Goal: Task Accomplishment & Management: Manage account settings

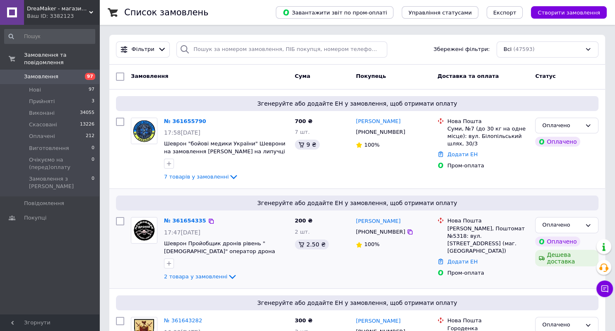
click at [311, 278] on div "200 ₴ 2 шт. 2.50 ₴" at bounding box center [322, 249] width 61 height 71
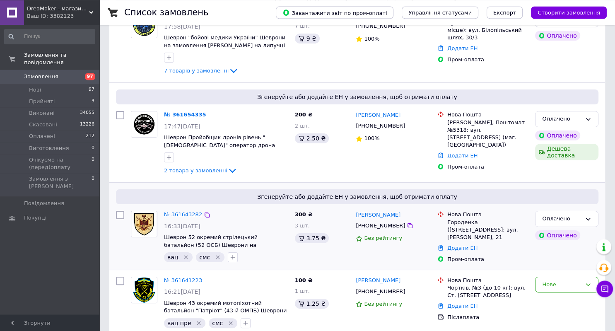
click at [251, 217] on div "№ 361643282" at bounding box center [226, 215] width 126 height 10
click at [169, 159] on icon "button" at bounding box center [169, 157] width 7 height 7
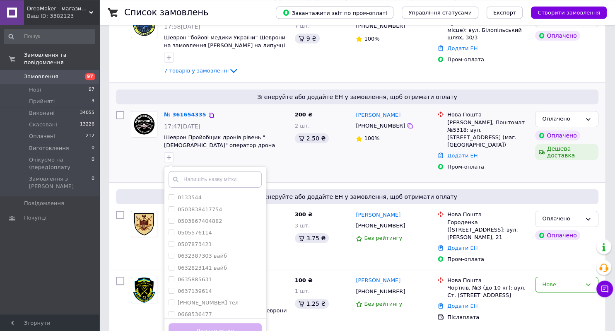
click at [201, 180] on input "text" at bounding box center [215, 179] width 93 height 17
type input "вайб"
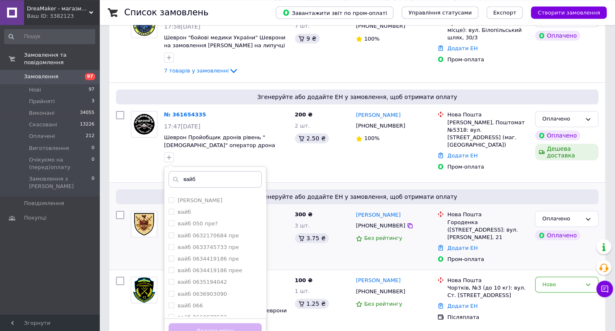
drag, startPoint x: 264, startPoint y: 199, endPoint x: 269, endPoint y: 221, distance: 22.2
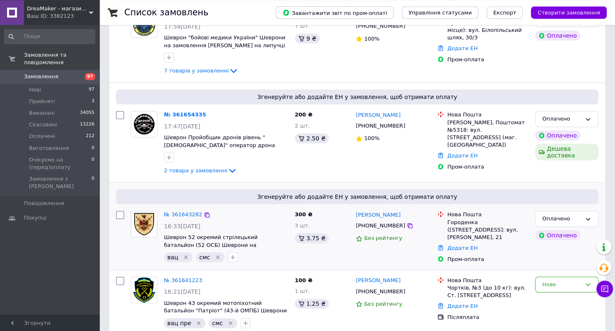
click at [241, 212] on div "№ 361643282" at bounding box center [226, 215] width 126 height 10
click at [170, 158] on icon "button" at bounding box center [169, 157] width 7 height 7
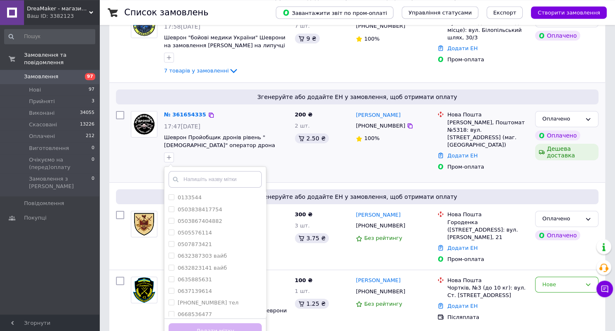
click at [212, 174] on input "text" at bounding box center [215, 179] width 93 height 17
type input "вайб"
click at [234, 262] on div "вайб" at bounding box center [215, 265] width 93 height 7
checkbox input "true"
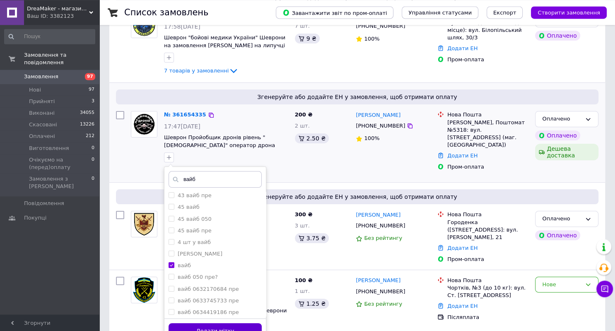
click at [237, 325] on button "Додати мітку" at bounding box center [215, 331] width 93 height 16
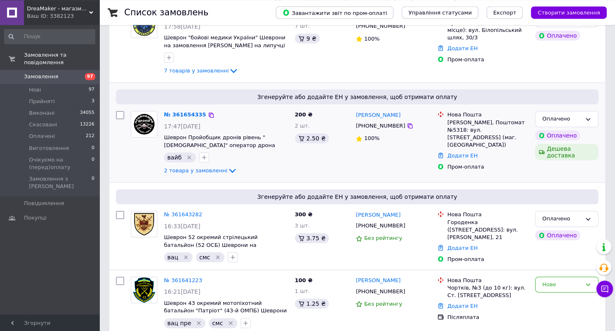
click at [364, 126] on div "+380664299259" at bounding box center [380, 126] width 53 height 11
copy div "380664299259"
click at [208, 157] on div at bounding box center [204, 157] width 13 height 13
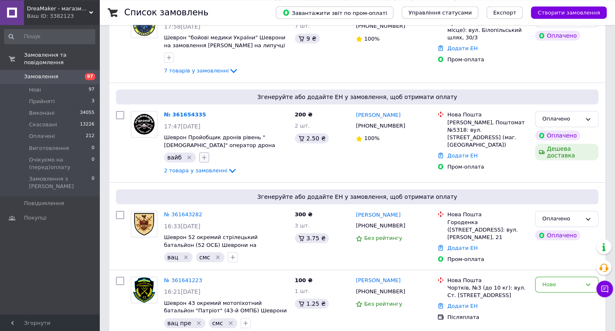
click at [201, 154] on icon "button" at bounding box center [204, 157] width 7 height 7
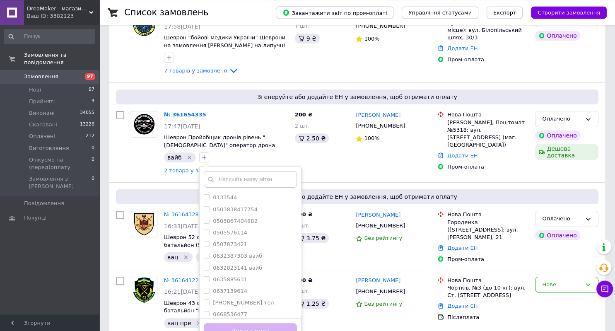
click at [224, 176] on input "text" at bounding box center [250, 179] width 93 height 17
type input "смс"
click at [236, 278] on div "смс" at bounding box center [250, 279] width 93 height 7
checkbox input "true"
click at [251, 326] on button "Додати мітку" at bounding box center [250, 331] width 93 height 16
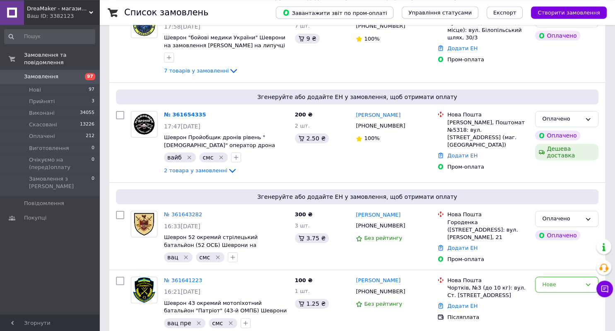
scroll to position [0, 0]
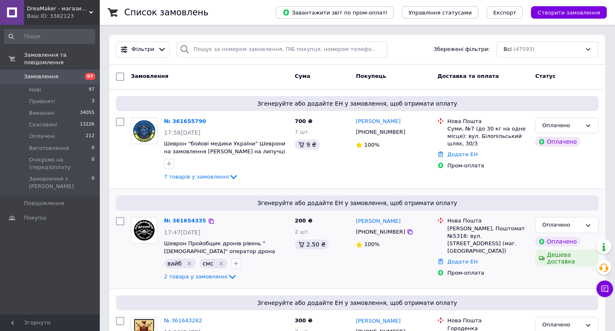
click at [327, 265] on div "200 ₴ 2 шт. 2.50 ₴" at bounding box center [322, 249] width 61 height 71
click at [172, 162] on icon "button" at bounding box center [169, 163] width 7 height 7
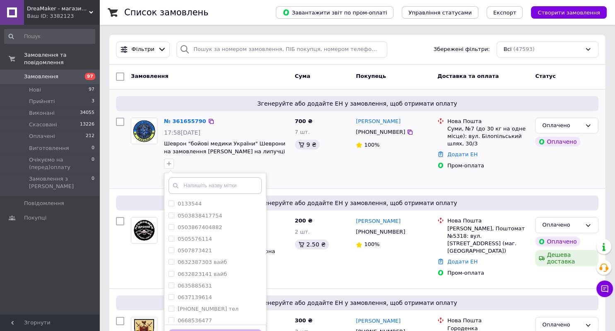
click at [195, 184] on input "text" at bounding box center [215, 185] width 93 height 17
type input "вац"
click at [206, 272] on div "вац" at bounding box center [215, 273] width 93 height 7
checkbox input "true"
click at [208, 329] on button "Додати мітку" at bounding box center [215, 337] width 93 height 16
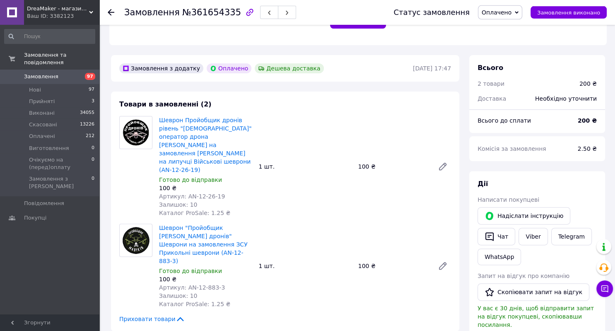
scroll to position [222, 0]
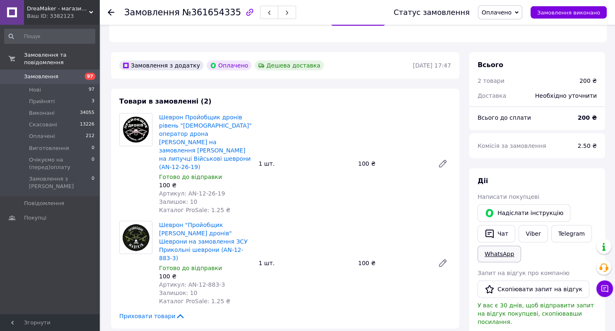
click at [509, 248] on link "WhatsApp" at bounding box center [499, 254] width 43 height 17
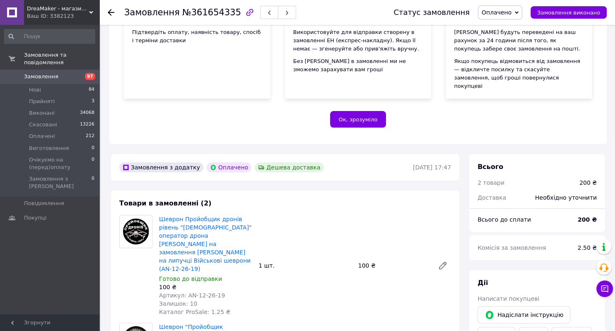
scroll to position [149, 0]
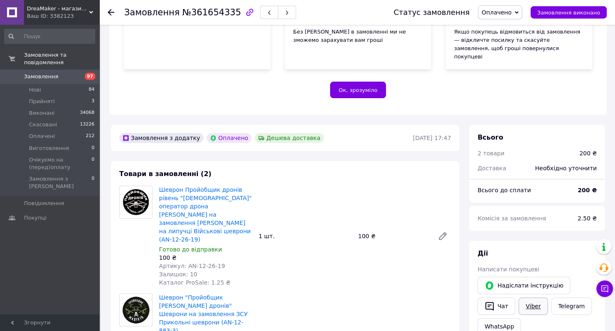
click at [536, 300] on link "Viber" at bounding box center [533, 305] width 29 height 17
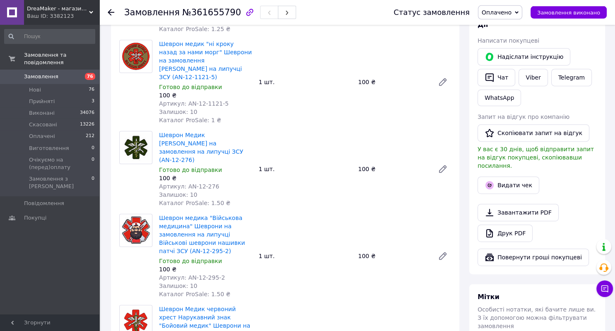
scroll to position [377, 0]
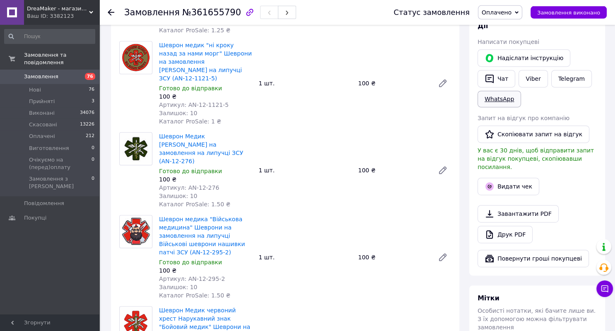
click at [497, 94] on link "WhatsApp" at bounding box center [499, 99] width 43 height 17
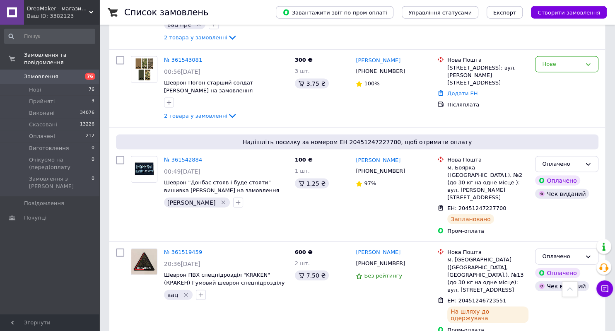
scroll to position [1748, 0]
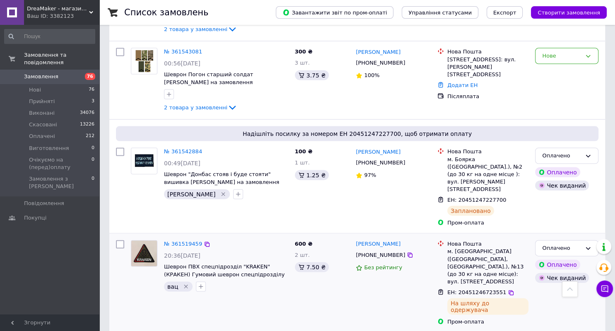
click at [249, 237] on div "№ 361519459 20:36, 11.09.2025 Шеврон ПВХ спецпідрозділ "KRAKEN" (КРАКЕН) Гумови…" at bounding box center [210, 283] width 164 height 92
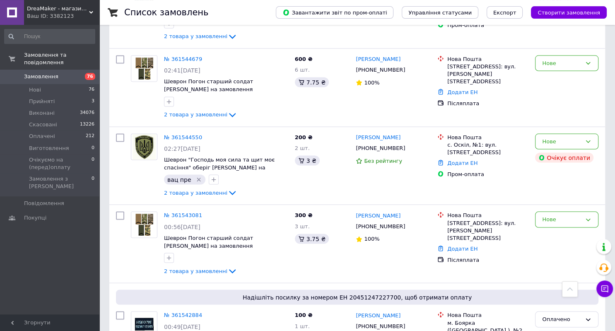
scroll to position [1576, 0]
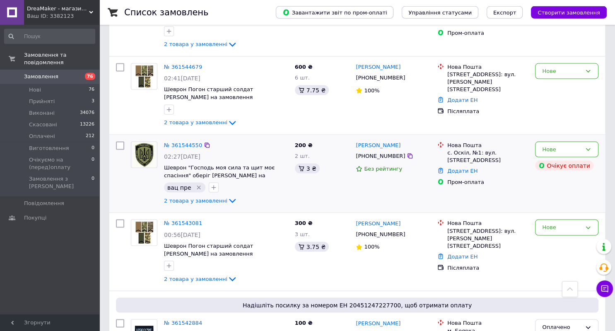
click at [380, 151] on div "+380936267392" at bounding box center [380, 156] width 53 height 11
copy div "380936267392"
click at [316, 141] on div "200 ₴ 2 шт. 3 ₴" at bounding box center [322, 173] width 61 height 71
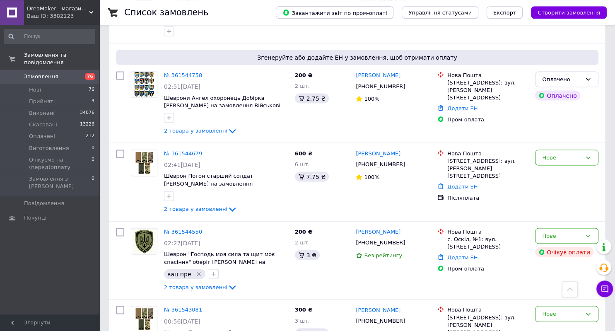
scroll to position [1489, 0]
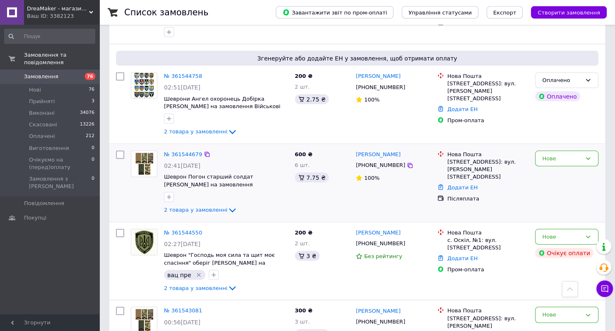
click at [241, 191] on div at bounding box center [226, 197] width 128 height 13
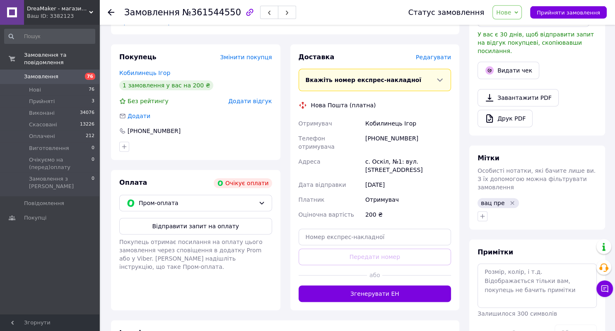
scroll to position [277, 0]
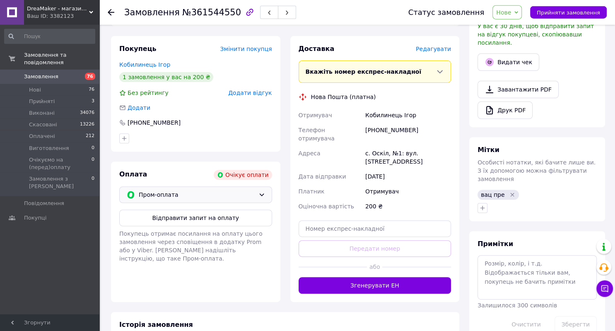
click at [258, 191] on icon at bounding box center [261, 194] width 7 height 7
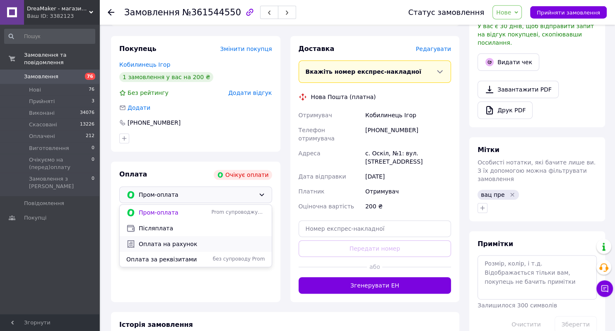
click at [157, 240] on span "Оплата на рахунок" at bounding box center [202, 244] width 126 height 8
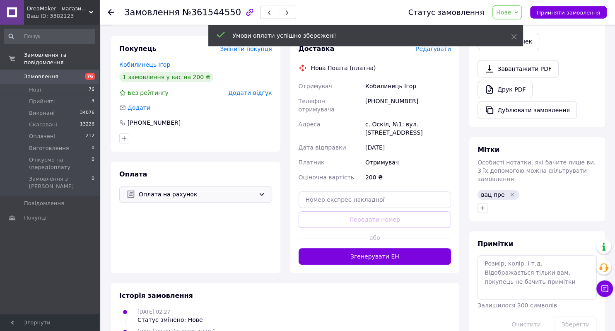
click at [263, 191] on icon at bounding box center [261, 194] width 7 height 7
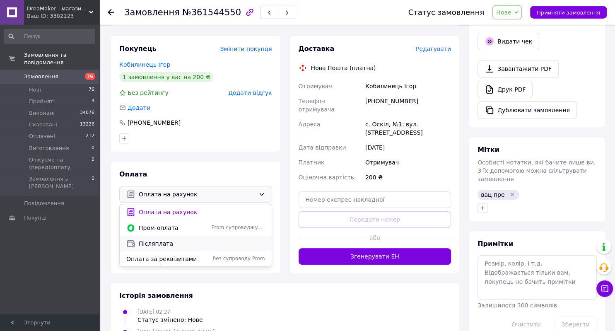
click at [165, 239] on span "Післяплата" at bounding box center [202, 243] width 126 height 8
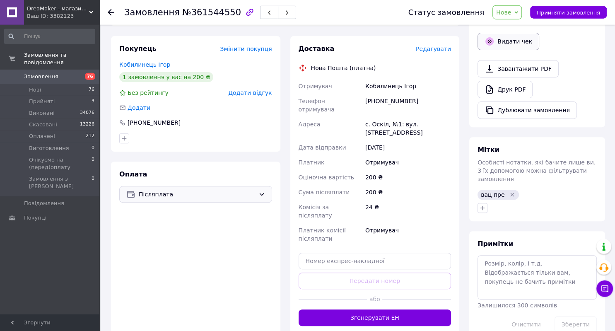
click at [513, 38] on button "Видати чек" at bounding box center [509, 41] width 62 height 17
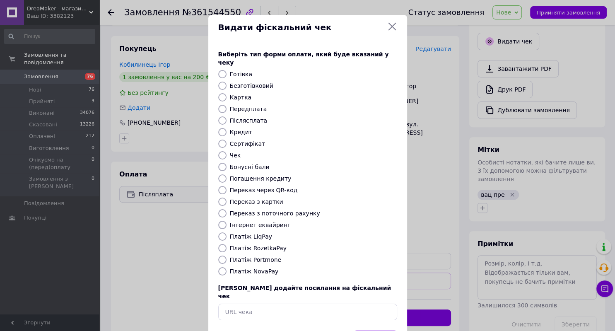
click at [248, 117] on label "Післясплата" at bounding box center [249, 120] width 38 height 7
click at [227, 116] on input "Післясплата" at bounding box center [222, 120] width 8 height 8
radio input "true"
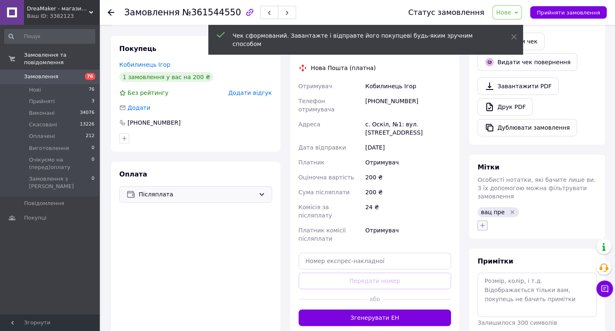
click at [483, 222] on icon "button" at bounding box center [482, 225] width 7 height 7
click at [504, 239] on input "text" at bounding box center [528, 247] width 93 height 17
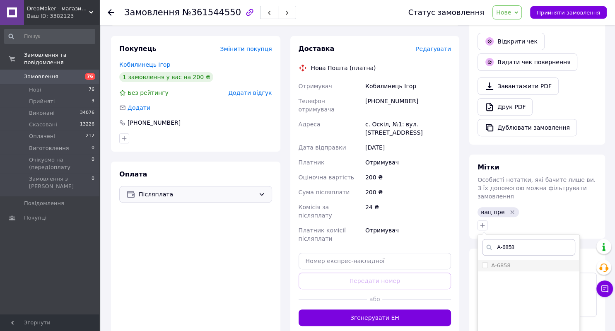
type input "А-6858"
click at [517, 262] on div "А-6858" at bounding box center [528, 265] width 93 height 7
checkbox input "true"
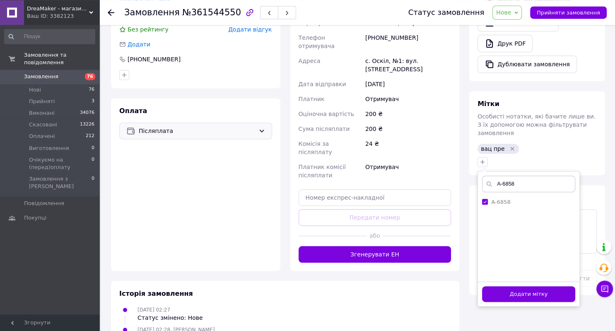
scroll to position [343, 0]
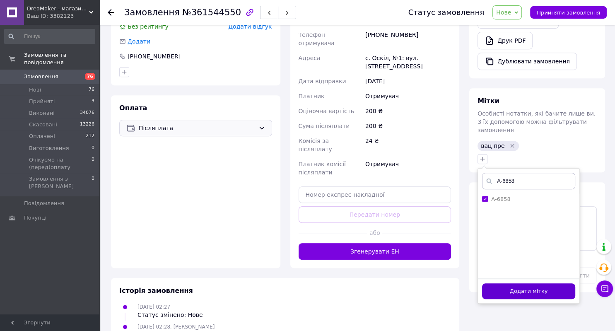
click at [531, 283] on button "Додати мітку" at bounding box center [528, 291] width 93 height 16
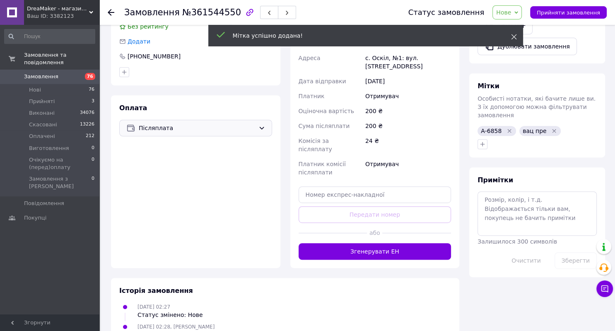
click at [516, 36] on icon at bounding box center [514, 37] width 6 height 6
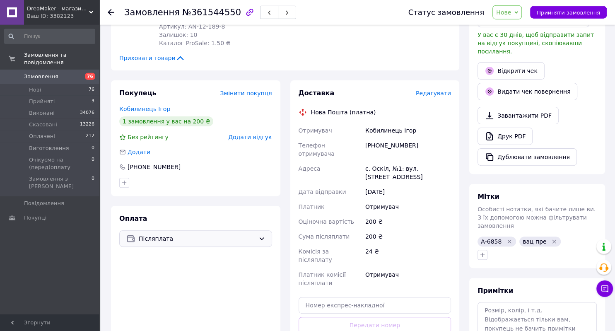
scroll to position [193, 0]
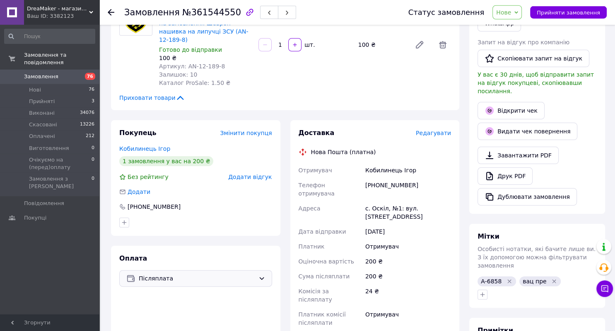
click at [449, 130] on span "Редагувати" at bounding box center [433, 133] width 35 height 7
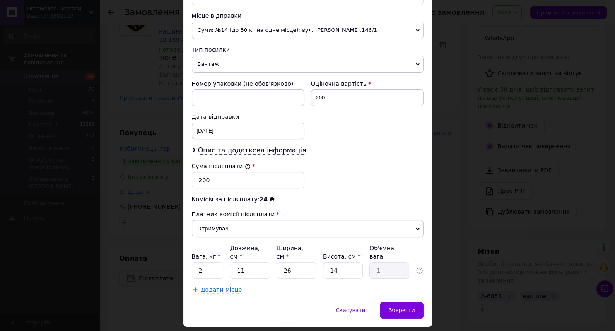
scroll to position [298, 0]
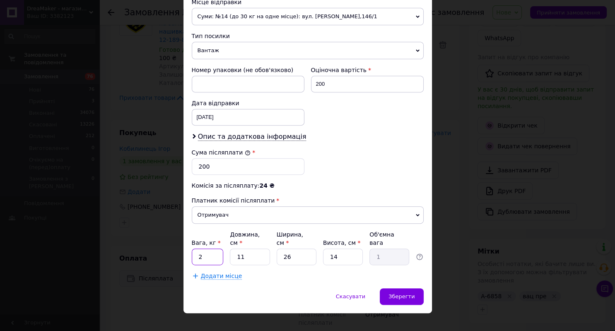
click at [215, 249] on input "2" at bounding box center [208, 257] width 32 height 17
type input "1"
click at [398, 289] on div "Зберегти" at bounding box center [401, 296] width 43 height 17
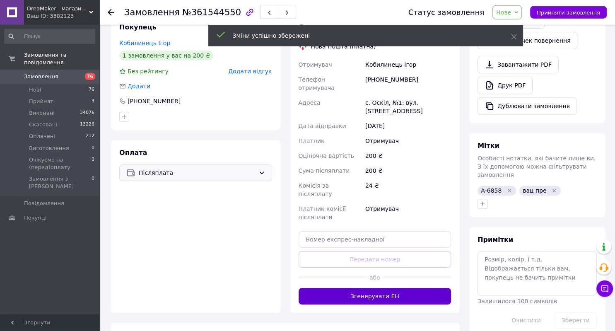
click at [393, 288] on button "Згенерувати ЕН" at bounding box center [375, 296] width 153 height 17
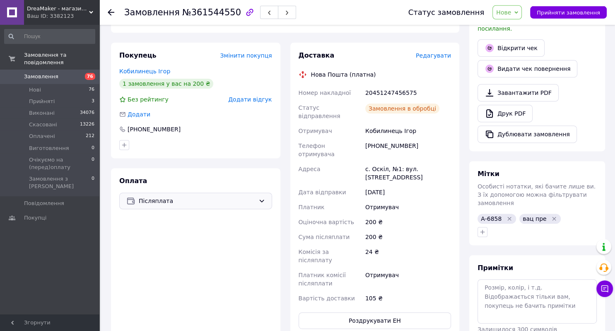
scroll to position [275, 0]
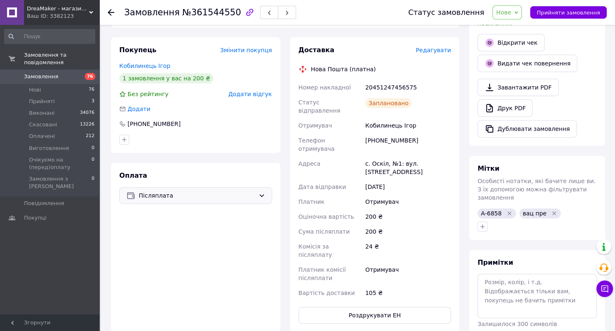
click at [389, 80] on div "20451247456575" at bounding box center [408, 87] width 89 height 15
copy div "20451247456575"
click at [379, 133] on div "+380936267392" at bounding box center [408, 144] width 89 height 23
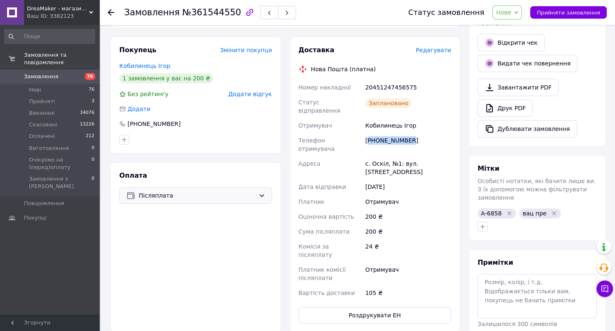
copy div "380936267392"
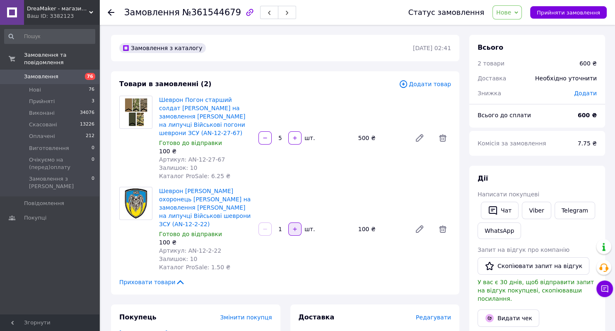
click at [295, 222] on button "button" at bounding box center [294, 228] width 13 height 13
type input "2"
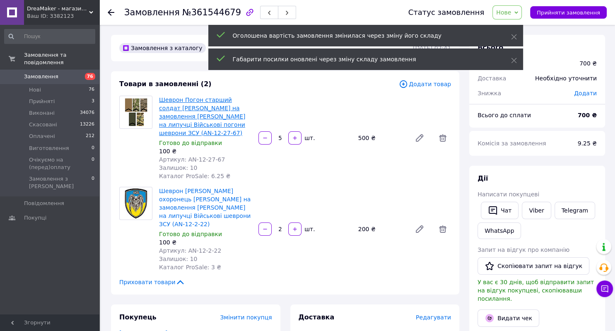
click at [200, 99] on link "Шеврон Погон старший солдат [PERSON_NAME] на замовлення [PERSON_NAME] на липучц…" at bounding box center [202, 117] width 86 height 40
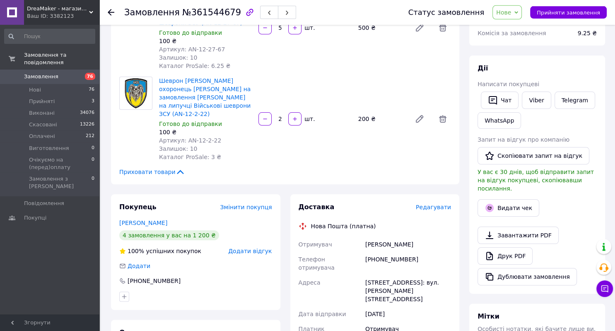
scroll to position [154, 0]
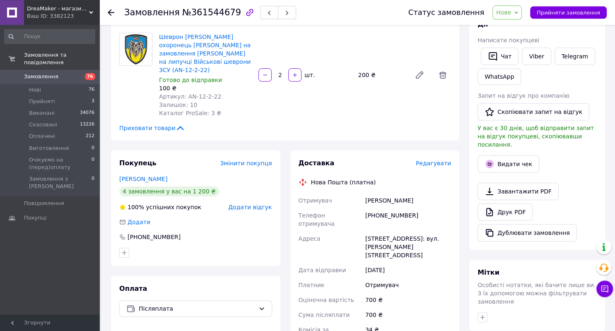
click at [406, 208] on div "[PHONE_NUMBER]" at bounding box center [408, 219] width 89 height 23
click at [389, 208] on div "[PHONE_NUMBER]" at bounding box center [408, 219] width 89 height 23
copy div "380991797028"
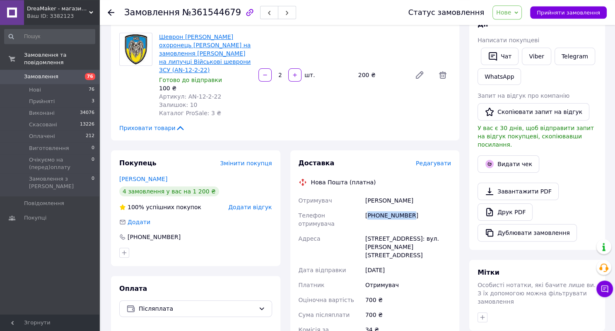
click at [174, 38] on link "Шеврон [PERSON_NAME] охоронець [PERSON_NAME] на замовлення [PERSON_NAME] на лип…" at bounding box center [205, 54] width 92 height 40
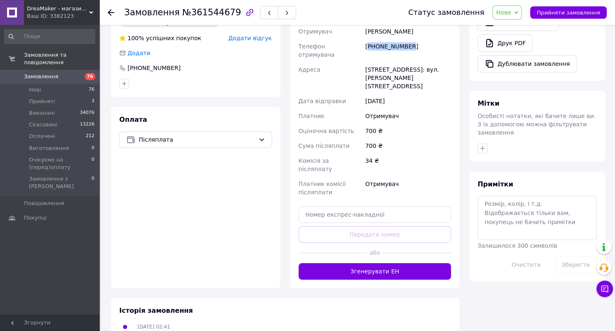
scroll to position [324, 0]
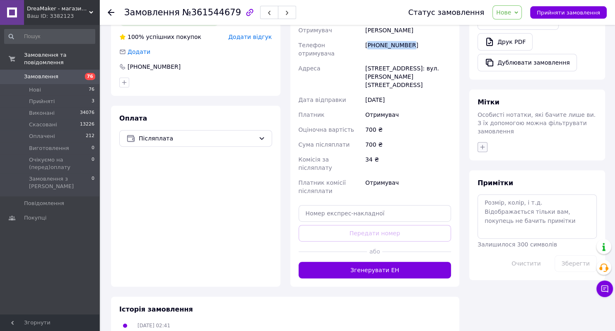
click at [480, 144] on icon "button" at bounding box center [482, 147] width 7 height 7
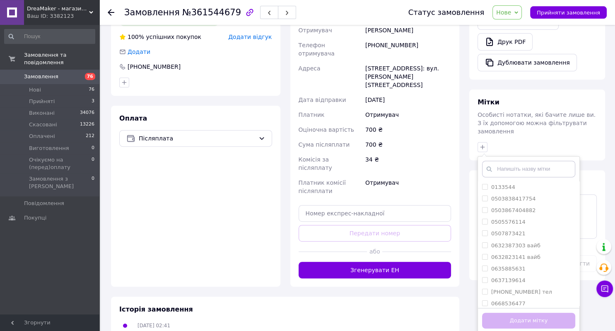
click at [501, 161] on input "text" at bounding box center [528, 169] width 93 height 17
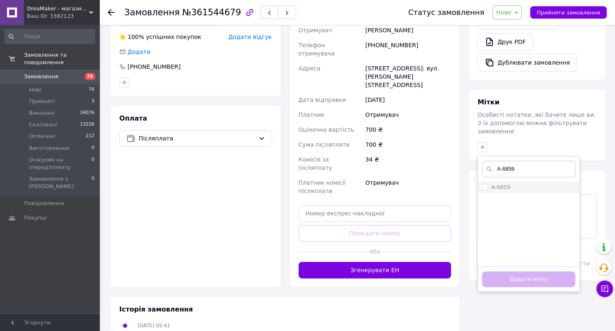
type input "А-6859"
drag, startPoint x: 504, startPoint y: 171, endPoint x: 514, endPoint y: 209, distance: 38.6
click at [504, 184] on label "А-6859" at bounding box center [500, 187] width 19 height 6
checkbox input "true"
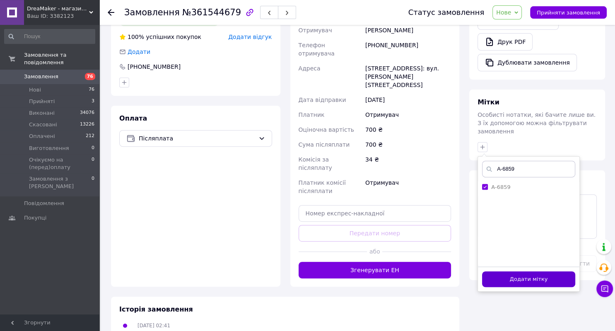
click at [521, 271] on button "Додати мітку" at bounding box center [528, 279] width 93 height 16
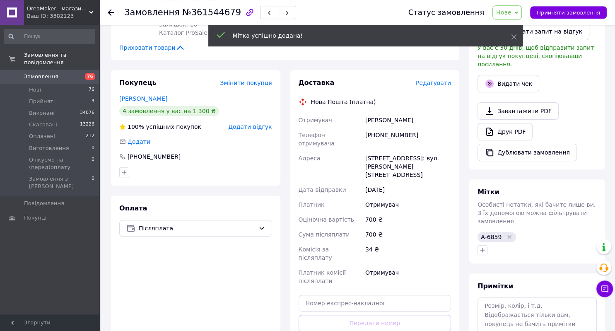
scroll to position [155, 0]
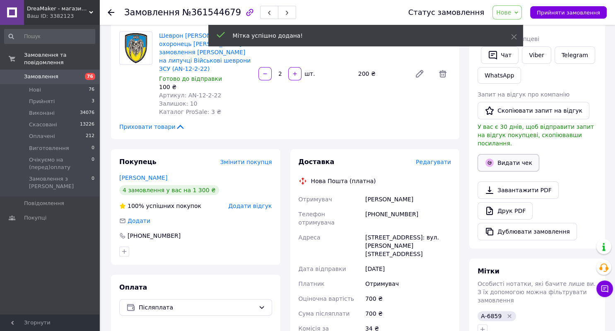
click at [511, 154] on button "Видати чек" at bounding box center [509, 162] width 62 height 17
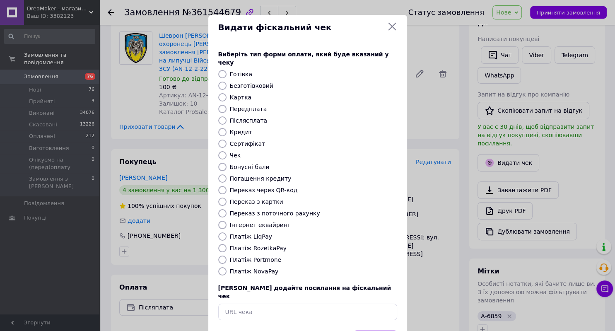
click at [250, 117] on label "Післясплата" at bounding box center [249, 120] width 38 height 7
click at [227, 116] on input "Післясплата" at bounding box center [222, 120] width 8 height 8
radio input "true"
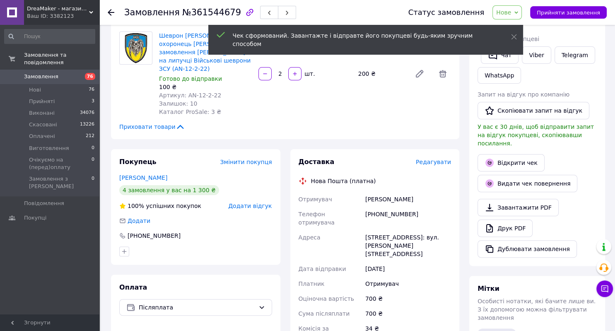
click at [443, 159] on span "Редагувати" at bounding box center [433, 162] width 35 height 7
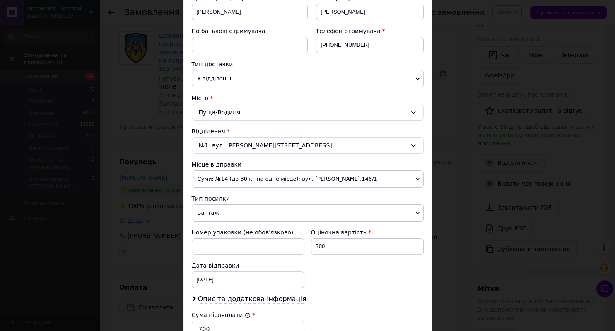
scroll to position [298, 0]
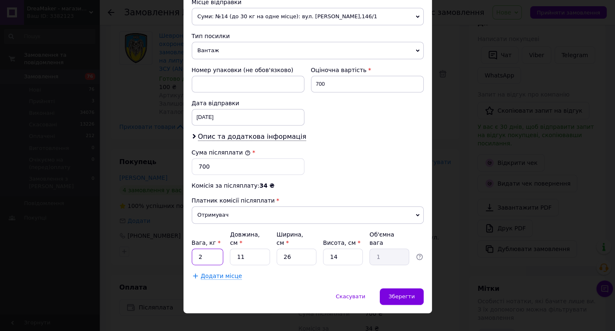
click at [214, 249] on input "2" at bounding box center [208, 257] width 32 height 17
click at [208, 249] on input "Вага, кг *" at bounding box center [208, 257] width 32 height 17
type input "1"
click at [405, 288] on div "Зберегти" at bounding box center [401, 296] width 43 height 17
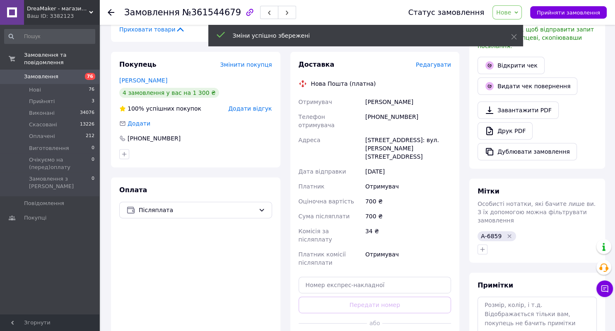
scroll to position [263, 0]
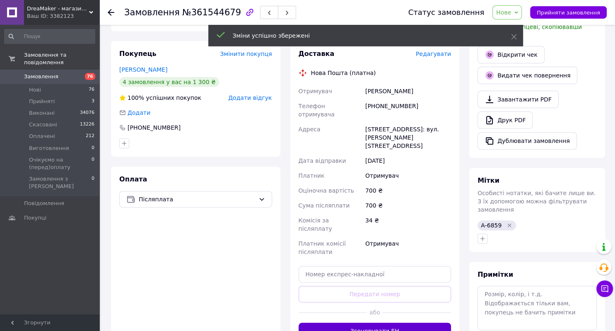
click at [389, 323] on button "Згенерувати ЕН" at bounding box center [375, 331] width 153 height 17
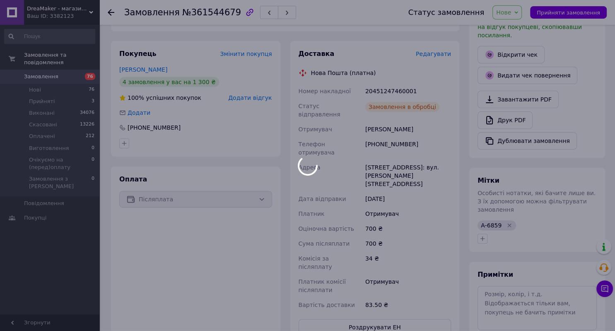
click at [486, 222] on div at bounding box center [307, 165] width 615 height 331
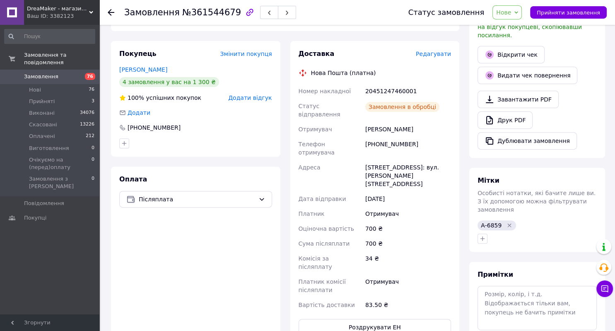
click at [486, 234] on button "button" at bounding box center [483, 239] width 10 height 10
click at [508, 252] on input "text" at bounding box center [528, 260] width 93 height 17
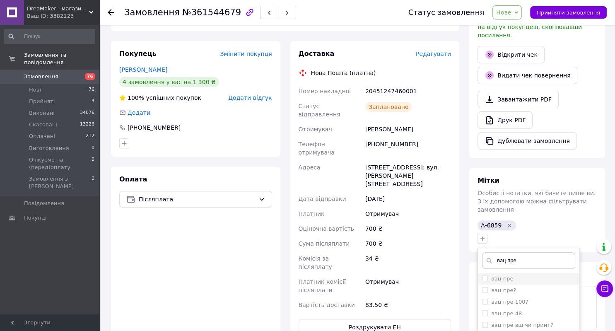
type input "вац пре"
click at [512, 275] on div "вац пре" at bounding box center [528, 278] width 93 height 7
checkbox input "true"
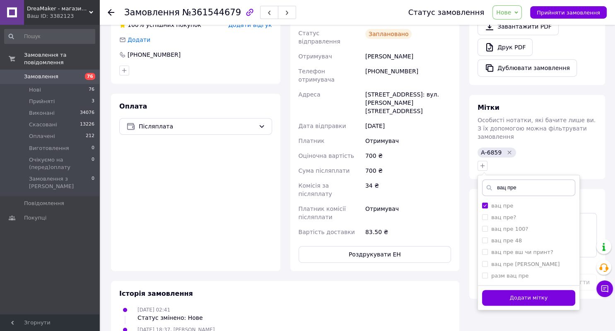
scroll to position [381, 0]
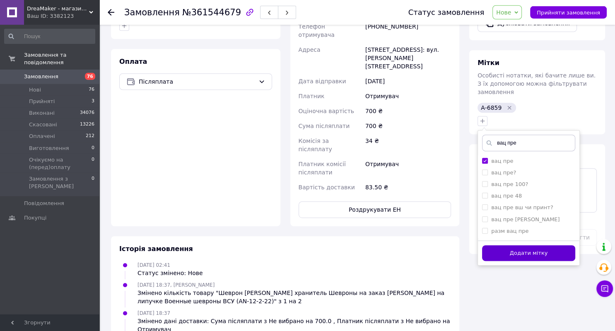
click at [520, 245] on button "Додати мітку" at bounding box center [528, 253] width 93 height 16
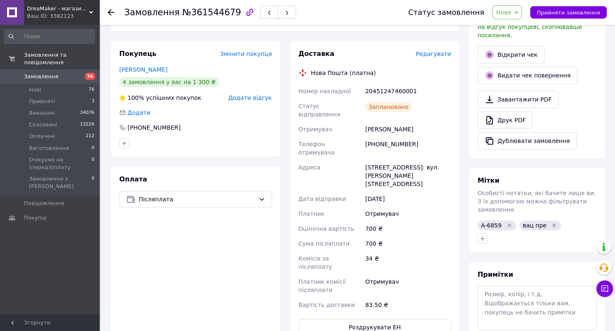
scroll to position [282, 0]
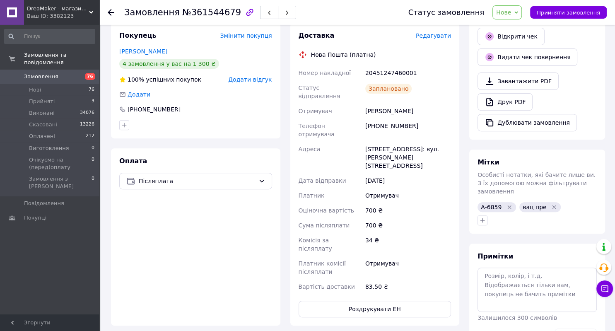
click at [385, 65] on div "20451247460001" at bounding box center [408, 72] width 89 height 15
copy div "20451247460001"
click at [385, 118] on div "[PHONE_NUMBER]" at bounding box center [408, 129] width 89 height 23
click at [386, 118] on div "[PHONE_NUMBER]" at bounding box center [408, 129] width 89 height 23
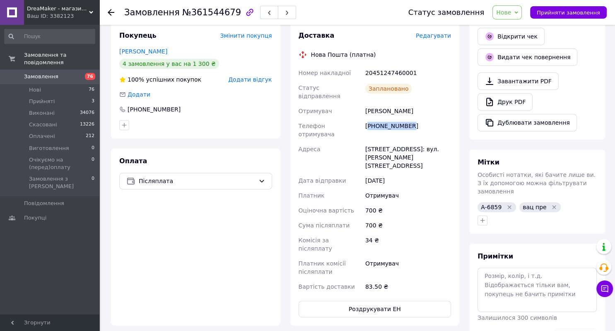
click at [386, 118] on div "[PHONE_NUMBER]" at bounding box center [408, 129] width 89 height 23
copy div "380991797028"
